Goal: Obtain resource: Obtain resource

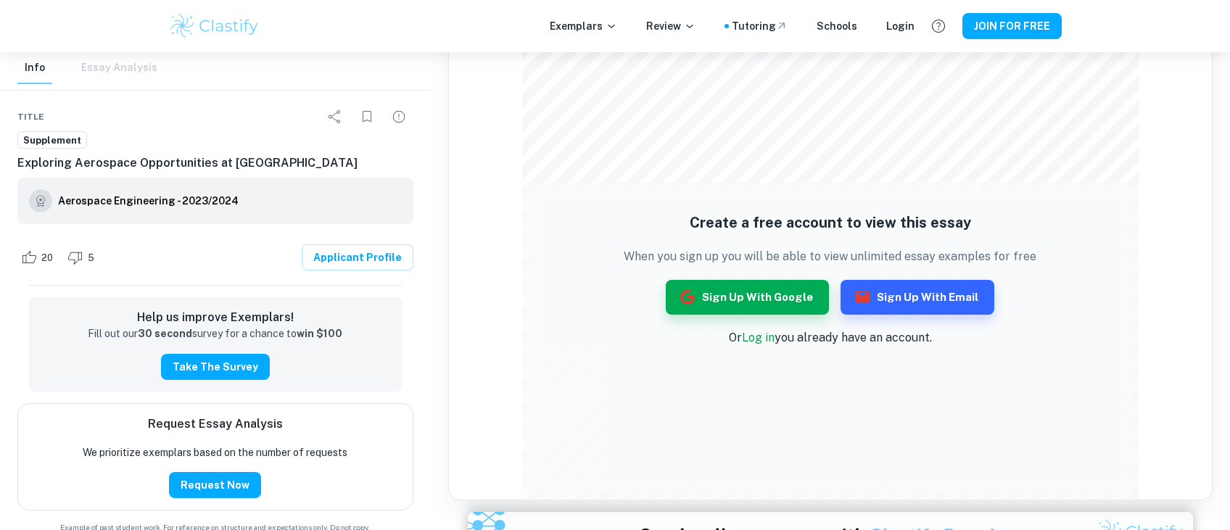
scroll to position [615, 0]
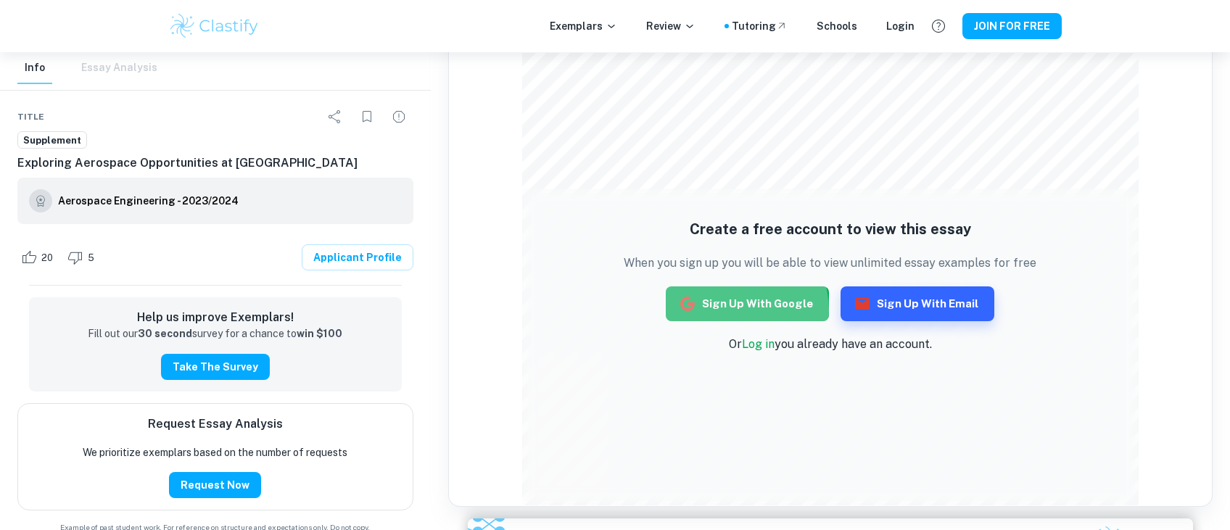
click at [739, 310] on button "Sign up with Google" at bounding box center [747, 304] width 163 height 35
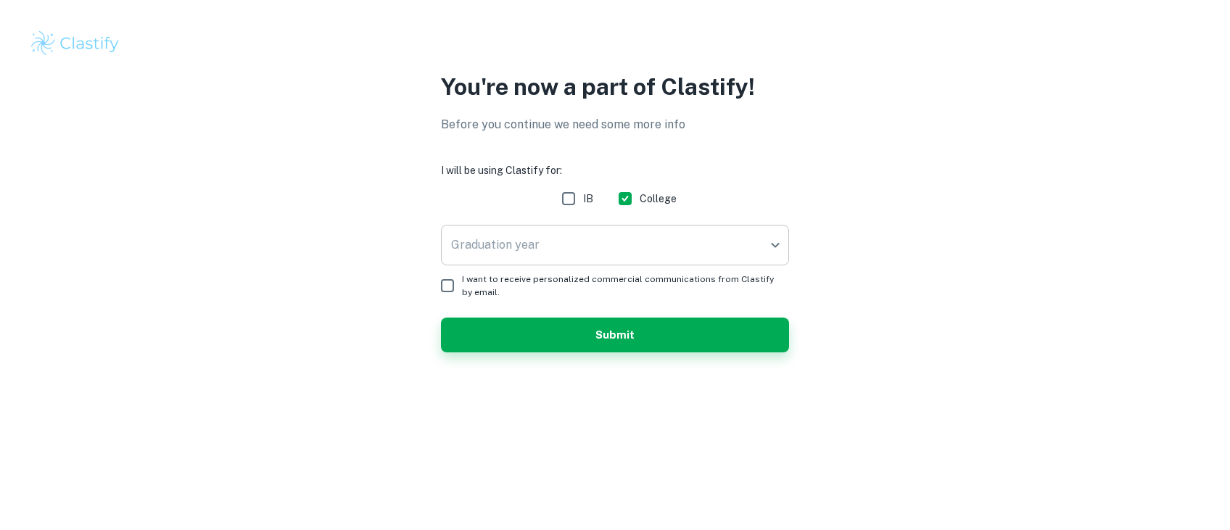
click at [532, 248] on body "We value your privacy We use cookies to enhance your browsing experience, serve…" at bounding box center [615, 265] width 1230 height 530
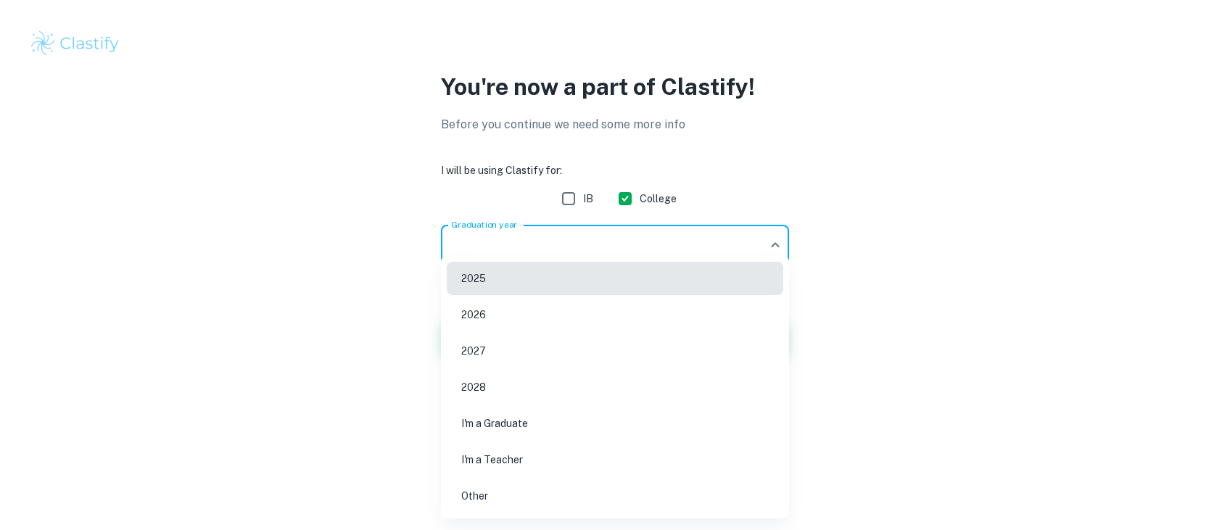
click at [514, 328] on li "2026" at bounding box center [615, 314] width 337 height 33
type input "2026"
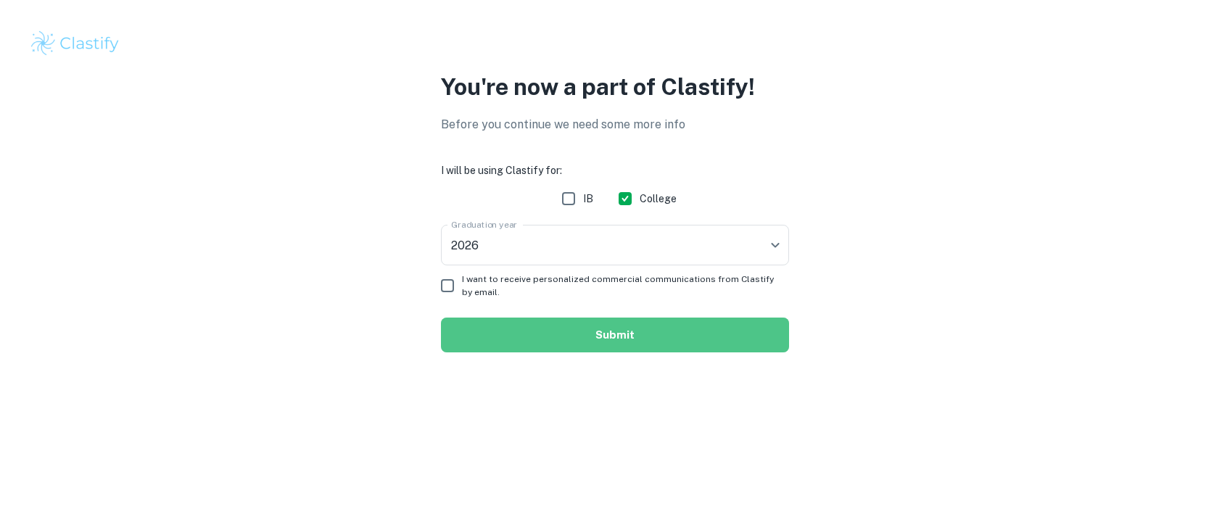
click at [526, 334] on button "Submit" at bounding box center [615, 335] width 348 height 35
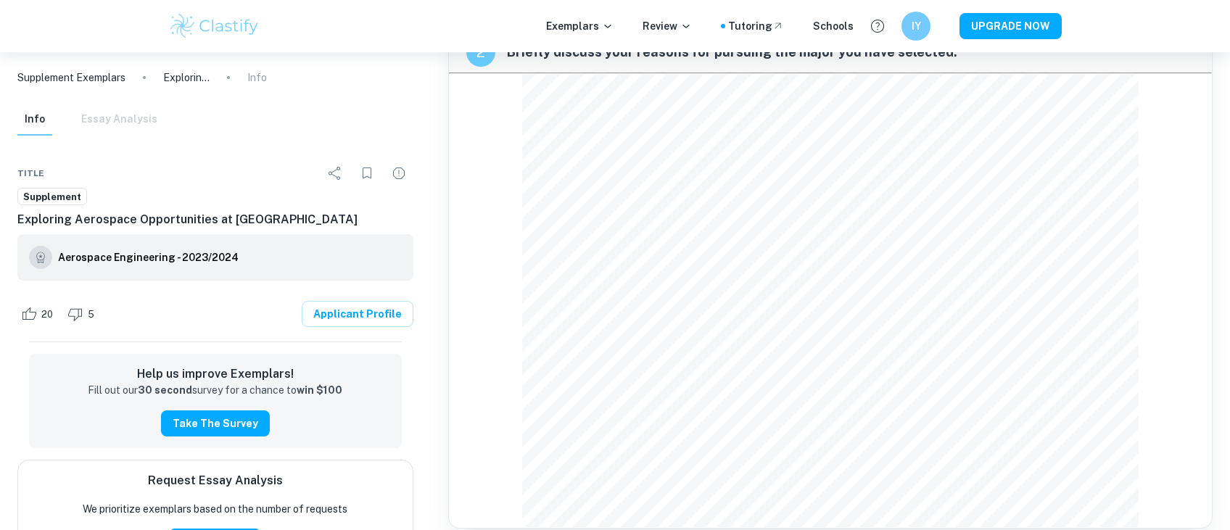
scroll to position [588, 0]
